Goal: Task Accomplishment & Management: Manage account settings

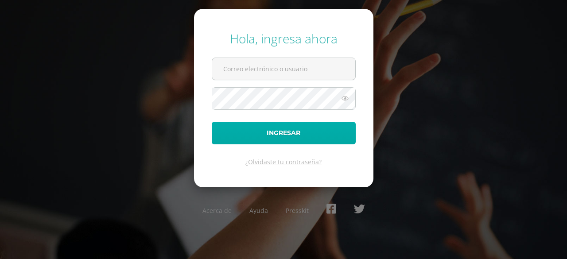
type input "[EMAIL_ADDRESS][DOMAIN_NAME]"
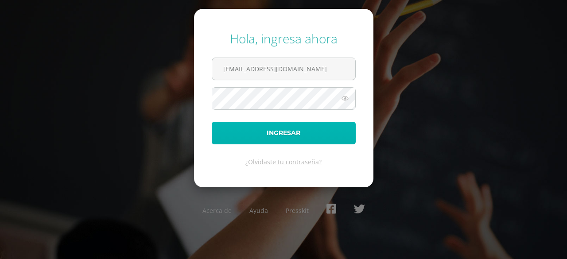
click at [287, 132] on button "Ingresar" at bounding box center [284, 133] width 144 height 23
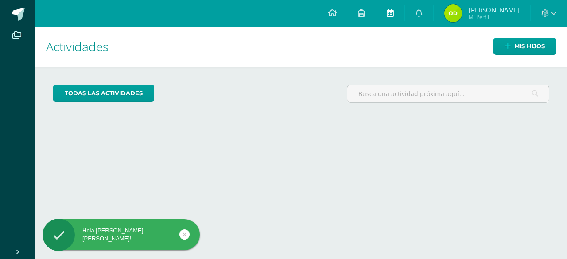
drag, startPoint x: 394, startPoint y: 16, endPoint x: 402, endPoint y: 17, distance: 9.0
click at [394, 16] on icon at bounding box center [390, 13] width 7 height 8
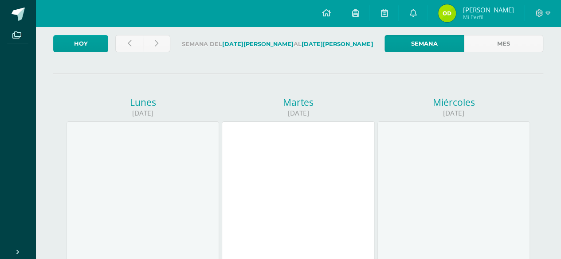
scroll to position [7, 0]
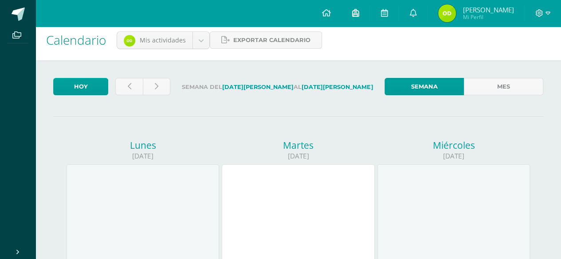
click at [362, 16] on link at bounding box center [355, 13] width 28 height 27
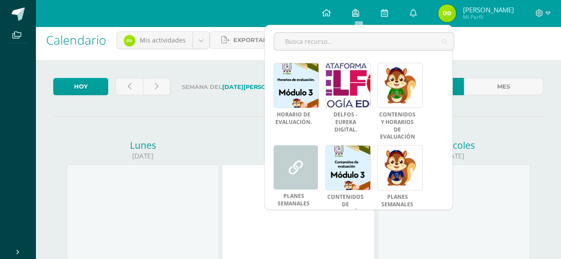
scroll to position [77, 0]
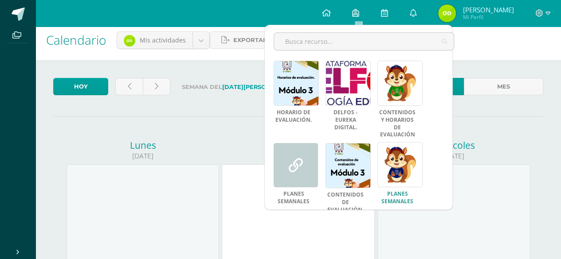
click at [408, 160] on link at bounding box center [399, 164] width 45 height 45
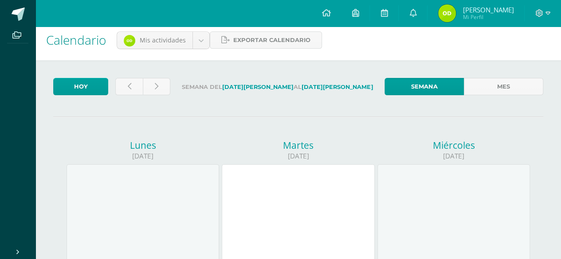
click at [441, 23] on link "Odalis Viridiana Mi Perfil" at bounding box center [475, 13] width 97 height 27
click at [448, 20] on img at bounding box center [447, 13] width 18 height 18
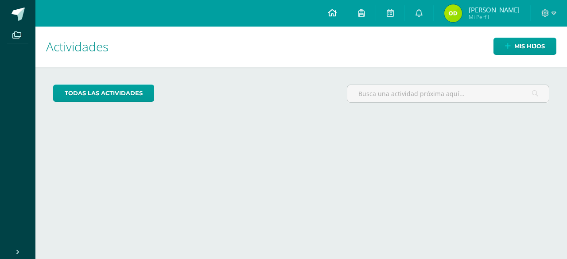
click at [336, 14] on icon at bounding box center [332, 13] width 9 height 8
click at [332, 20] on link at bounding box center [332, 13] width 30 height 27
click at [336, 20] on link at bounding box center [332, 13] width 30 height 27
click at [342, 13] on link at bounding box center [332, 13] width 30 height 27
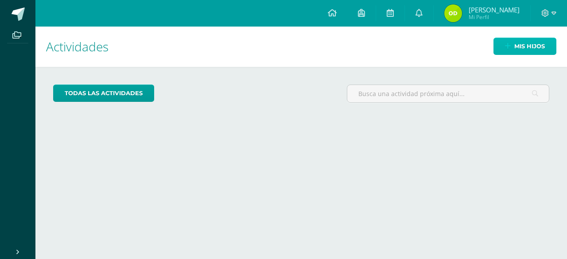
click at [509, 53] on link "Mis hijos" at bounding box center [525, 46] width 63 height 17
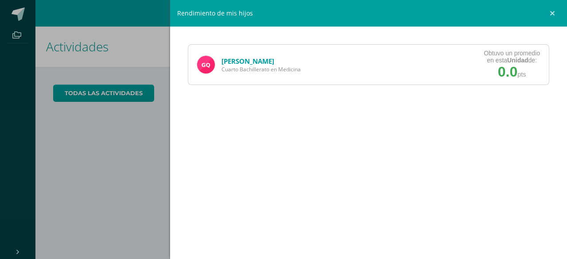
click at [214, 66] on img at bounding box center [206, 65] width 18 height 18
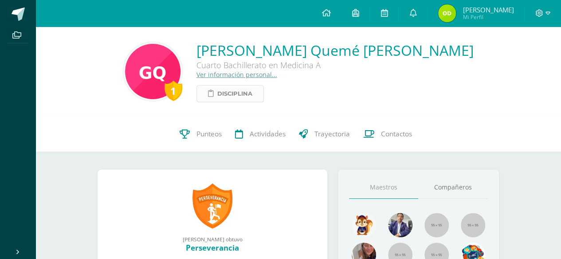
click at [252, 94] on span "Disciplina" at bounding box center [234, 94] width 35 height 16
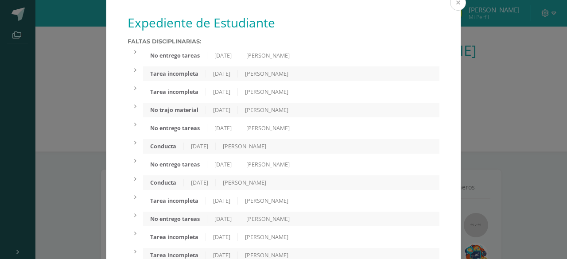
click at [453, 4] on button at bounding box center [458, 3] width 16 height 16
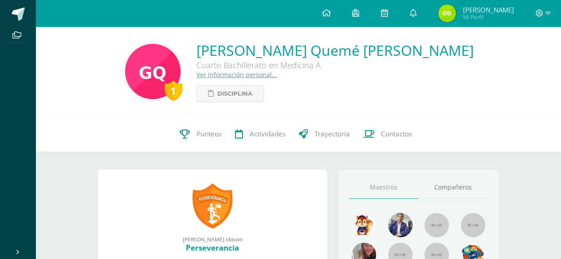
click at [543, 19] on div at bounding box center [542, 13] width 36 height 27
click at [542, 18] on div at bounding box center [542, 13] width 36 height 27
click at [542, 18] on span at bounding box center [542, 13] width 15 height 10
click at [517, 61] on span "Cerrar sesión" at bounding box center [519, 60] width 40 height 8
